Goal: Task Accomplishment & Management: Manage account settings

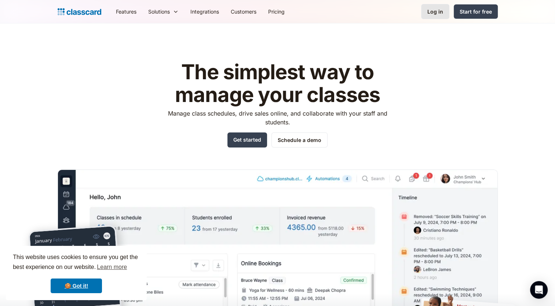
click at [437, 14] on div "Log in" at bounding box center [436, 12] width 16 height 8
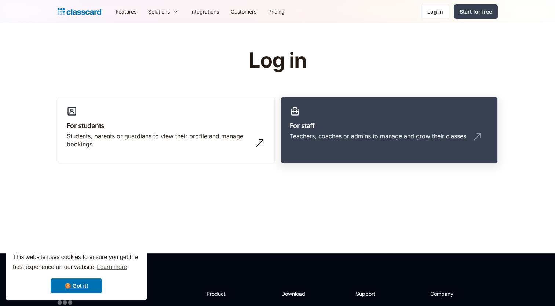
click at [325, 139] on div "Teachers, coaches or admins to manage and grow their classes" at bounding box center [378, 136] width 177 height 8
